Goal: Task Accomplishment & Management: Use online tool/utility

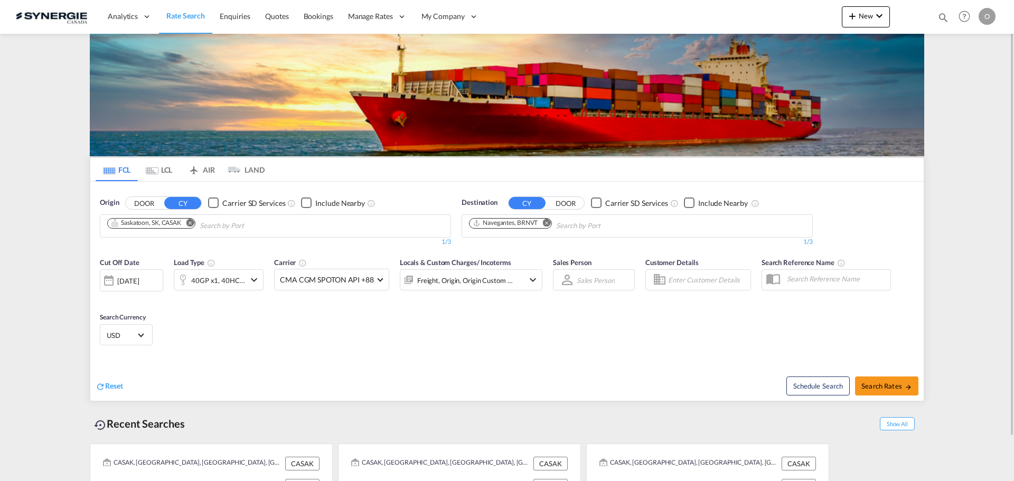
click at [941, 16] on md-icon "icon-magnify" at bounding box center [943, 18] width 12 height 12
paste input "SYC000014643"
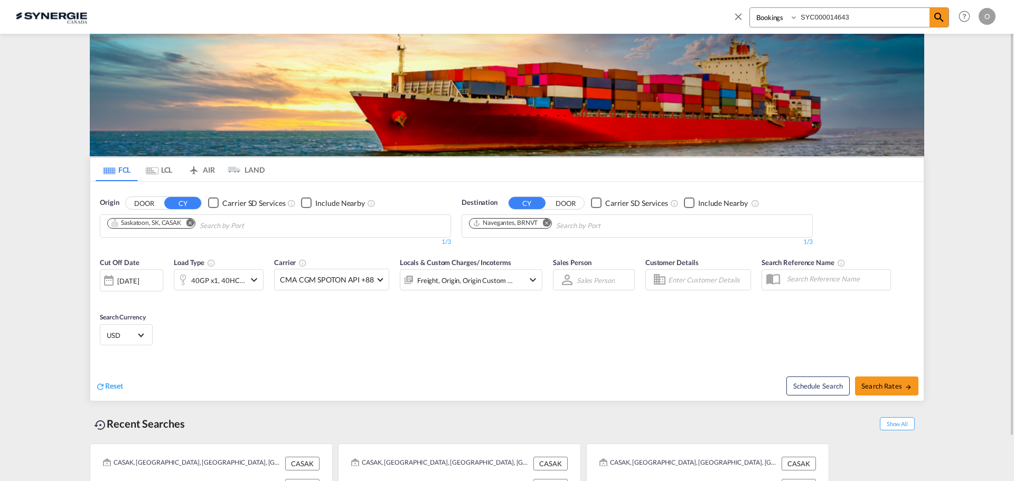
type input "SYC000014643"
click at [794, 18] on select "Bookings Quotes Enquiries" at bounding box center [775, 17] width 50 height 19
select select "Quotes"
click at [750, 8] on select "Bookings Quotes Enquiries" at bounding box center [775, 17] width 50 height 19
click at [937, 18] on md-icon "icon-magnify" at bounding box center [939, 17] width 13 height 13
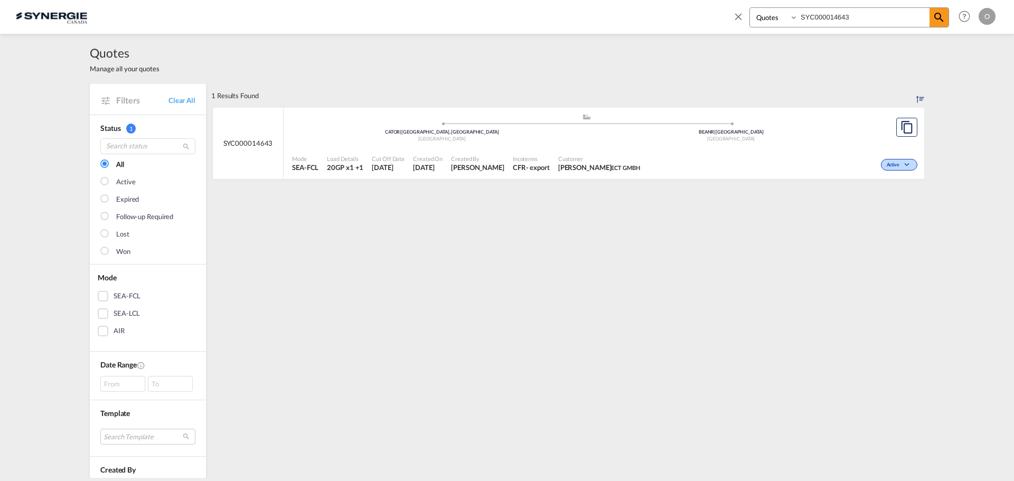
click at [526, 166] on div "CFR" at bounding box center [519, 168] width 13 height 10
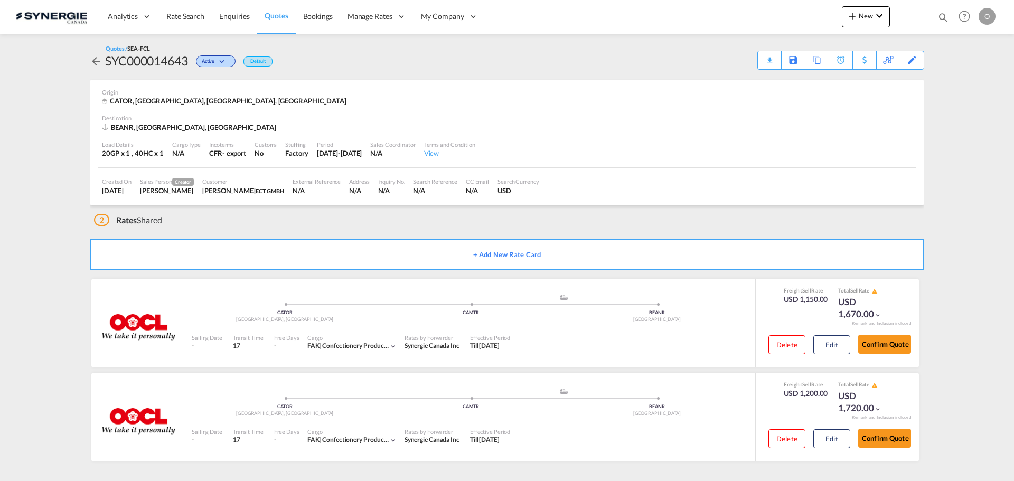
drag, startPoint x: 881, startPoint y: 439, endPoint x: 1001, endPoint y: 419, distance: 121.0
click at [881, 439] on button "Confirm Quote" at bounding box center [884, 438] width 53 height 19
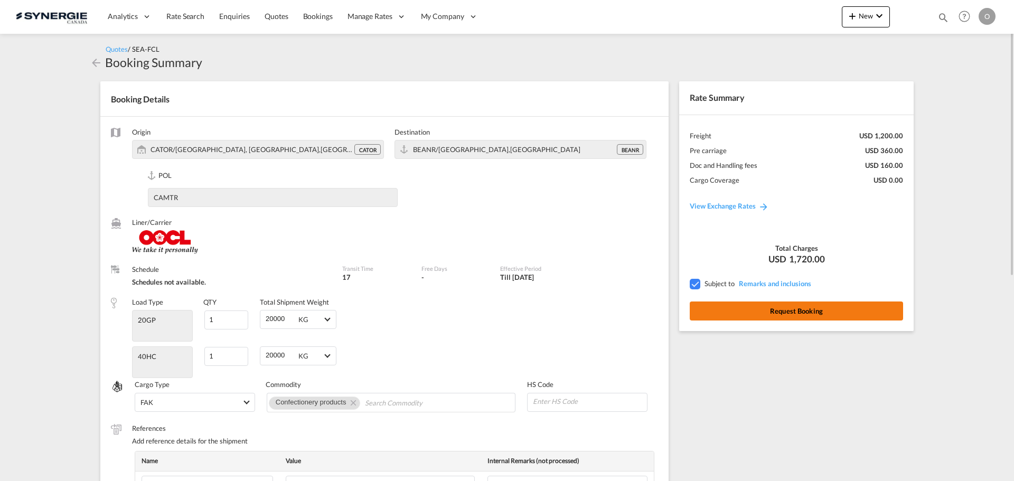
click at [780, 313] on button "Request Booking" at bounding box center [796, 311] width 213 height 19
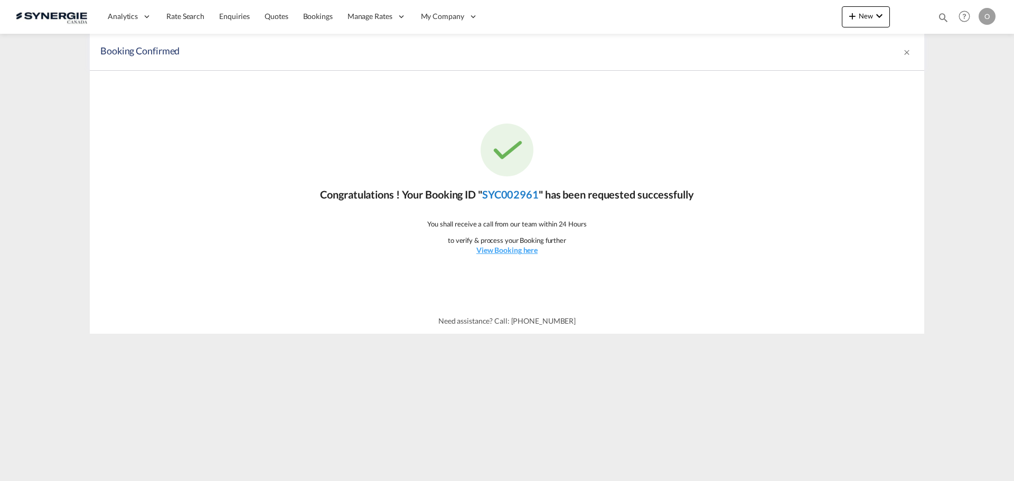
click at [517, 193] on link "SYC002961" at bounding box center [510, 194] width 57 height 13
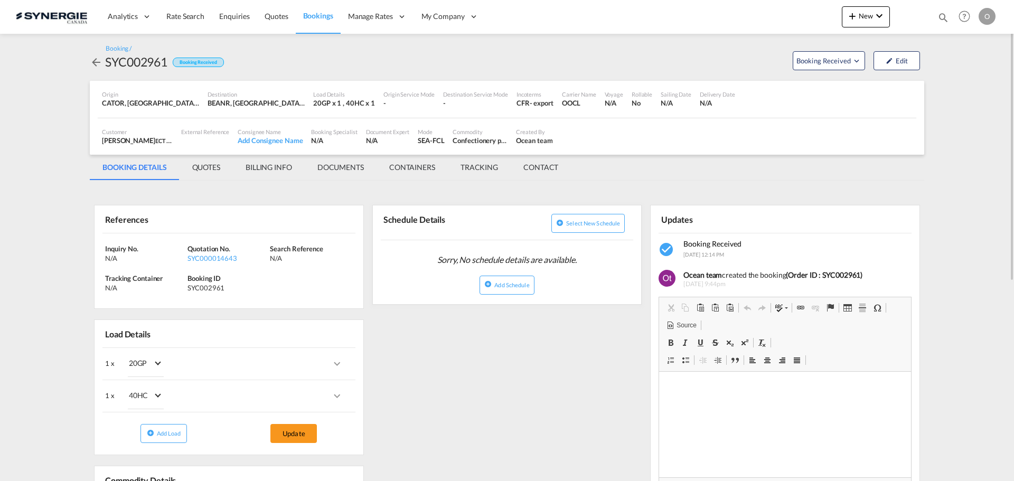
click at [212, 167] on md-tab-item "QUOTES" at bounding box center [206, 167] width 53 height 25
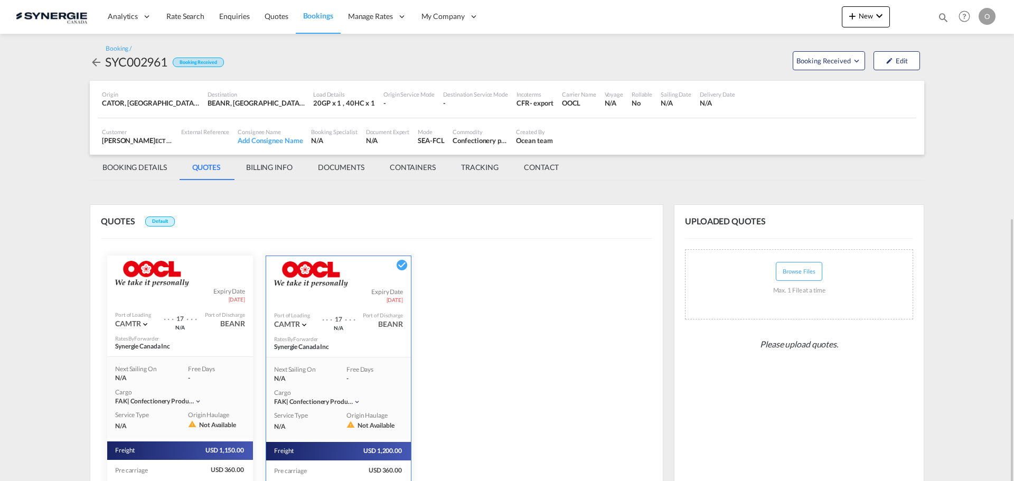
scroll to position [121, 0]
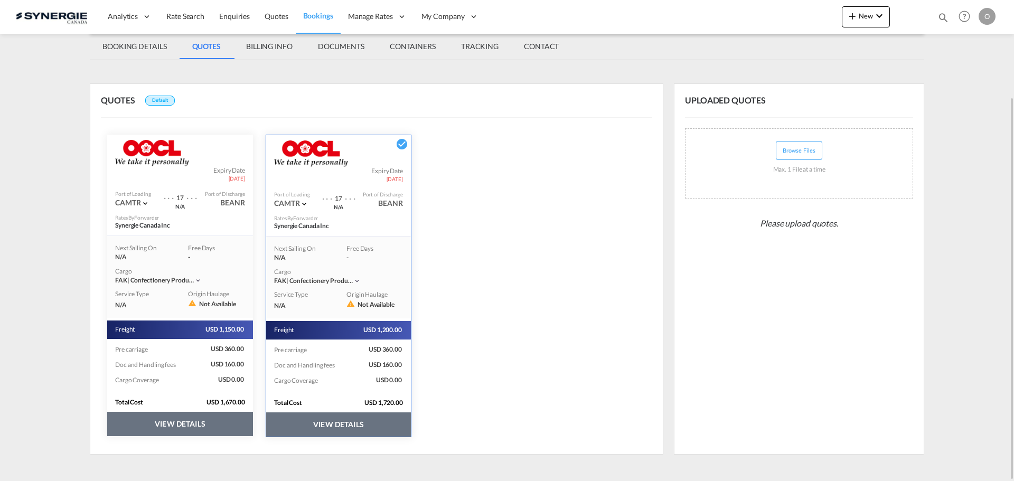
click at [335, 423] on button "VIEW DETAILS" at bounding box center [338, 424] width 145 height 24
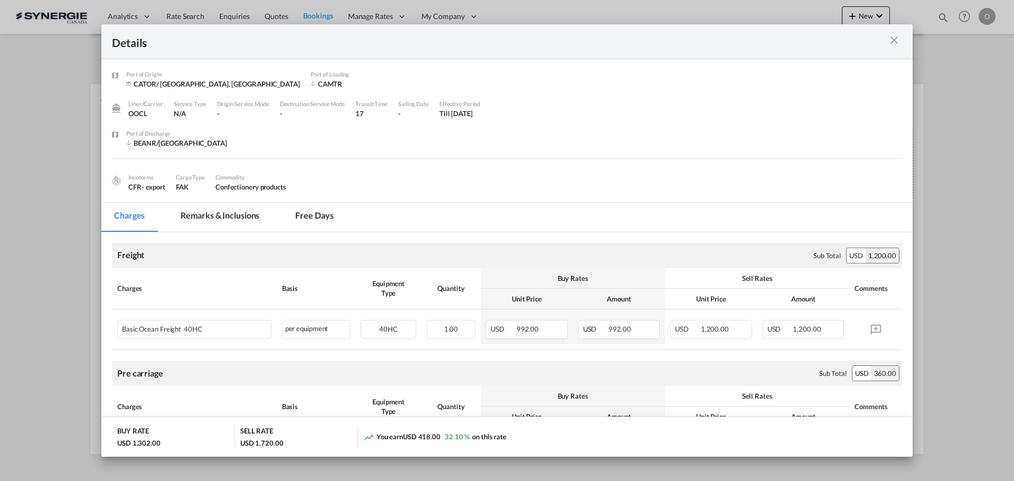
click at [245, 217] on md-tab-item "Remarks & Inclusions" at bounding box center [220, 217] width 104 height 29
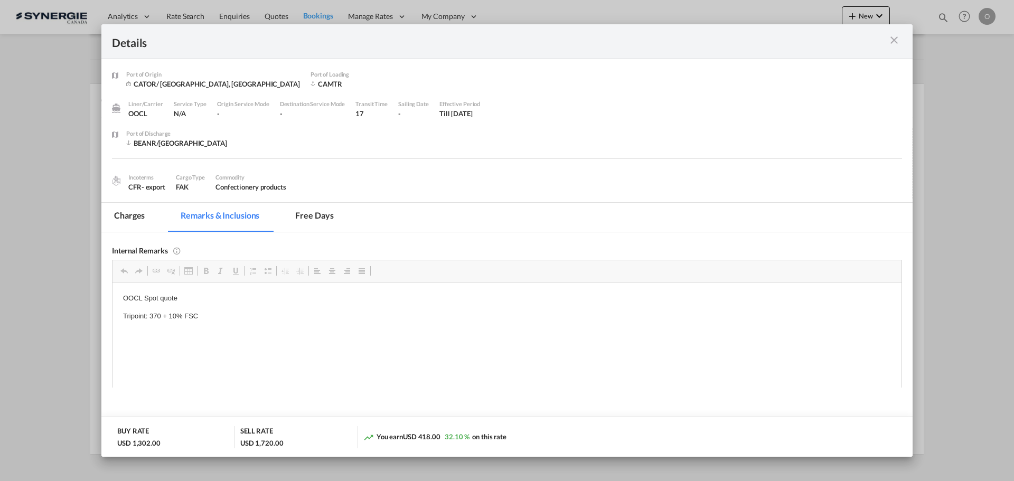
scroll to position [0, 0]
